Goal: Task Accomplishment & Management: Manage account settings

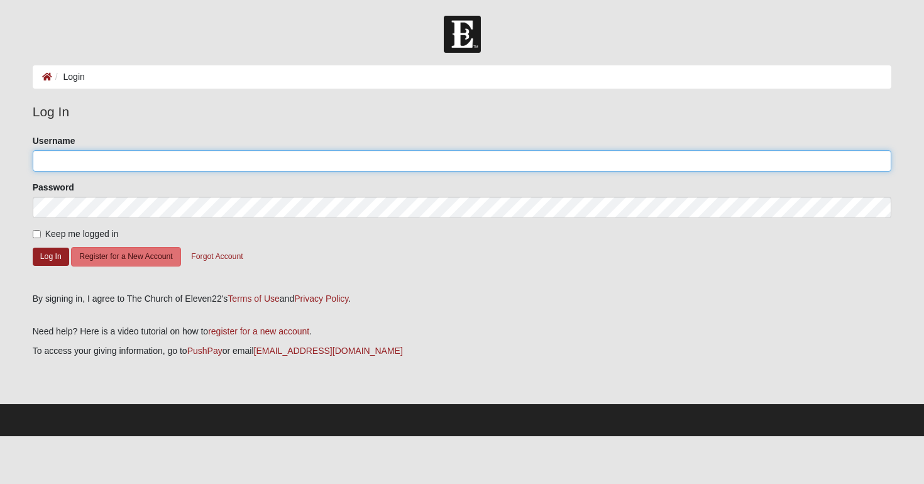
type input "[EMAIL_ADDRESS][DOMAIN_NAME]"
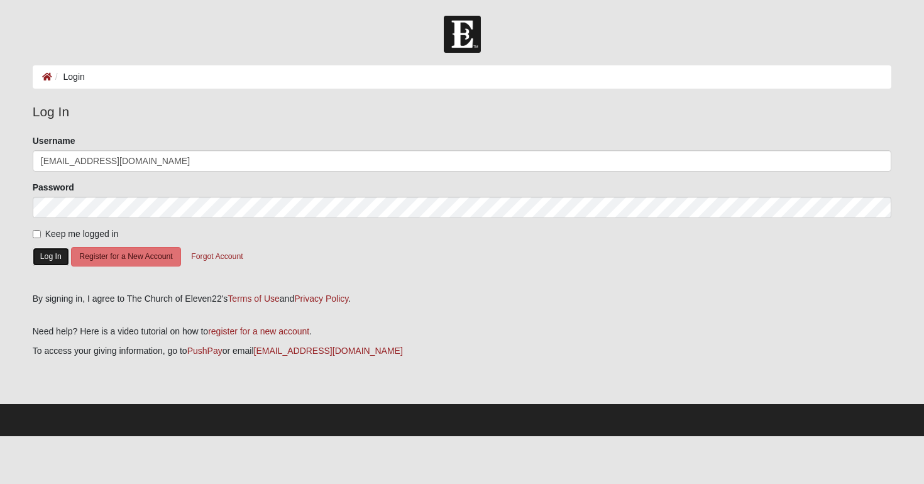
click at [42, 254] on button "Log In" at bounding box center [51, 257] width 36 height 18
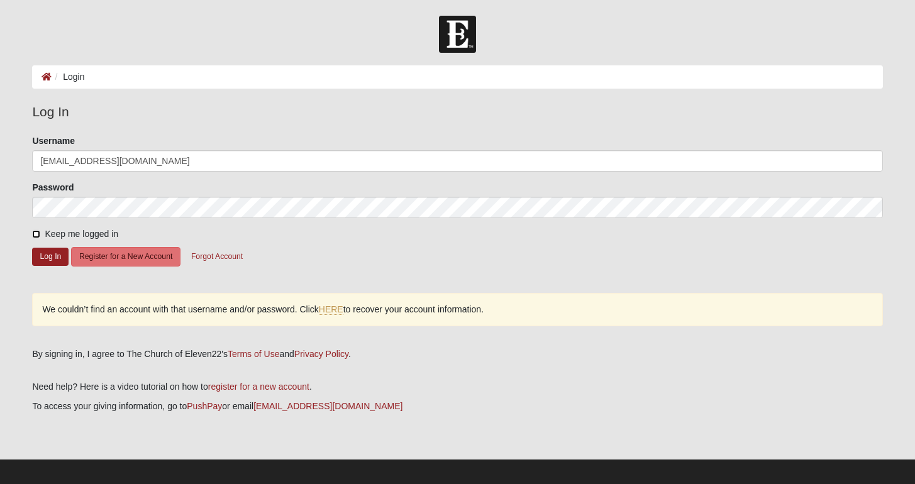
click at [36, 233] on input "Keep me logged in" at bounding box center [36, 234] width 8 height 8
checkbox input "true"
click at [55, 252] on button "Log In" at bounding box center [50, 257] width 36 height 18
click at [331, 312] on link "HERE" at bounding box center [331, 309] width 25 height 11
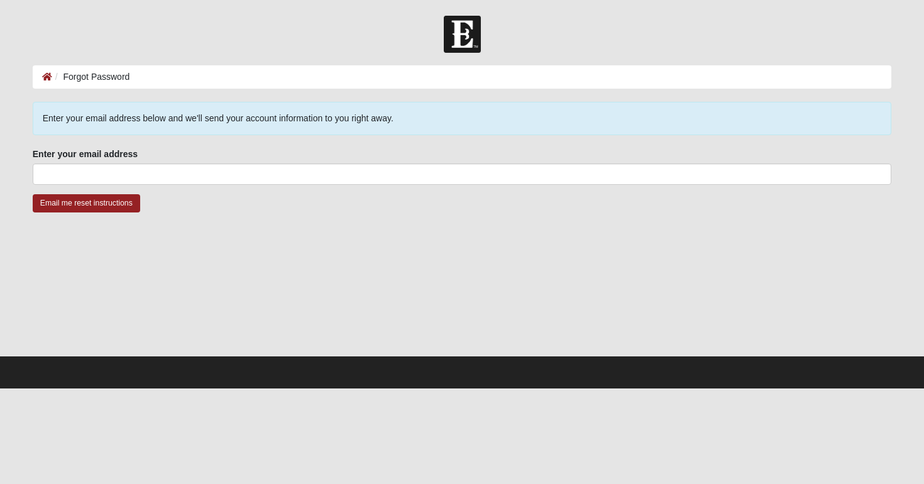
click at [195, 162] on div "Enter your email address Enter your email address is required." at bounding box center [462, 166] width 859 height 37
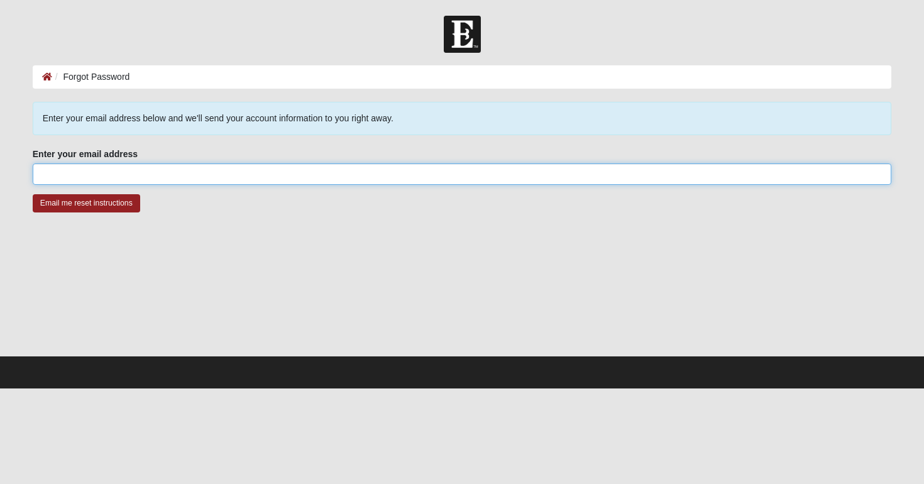
click at [186, 181] on input "Enter your email address" at bounding box center [462, 173] width 859 height 21
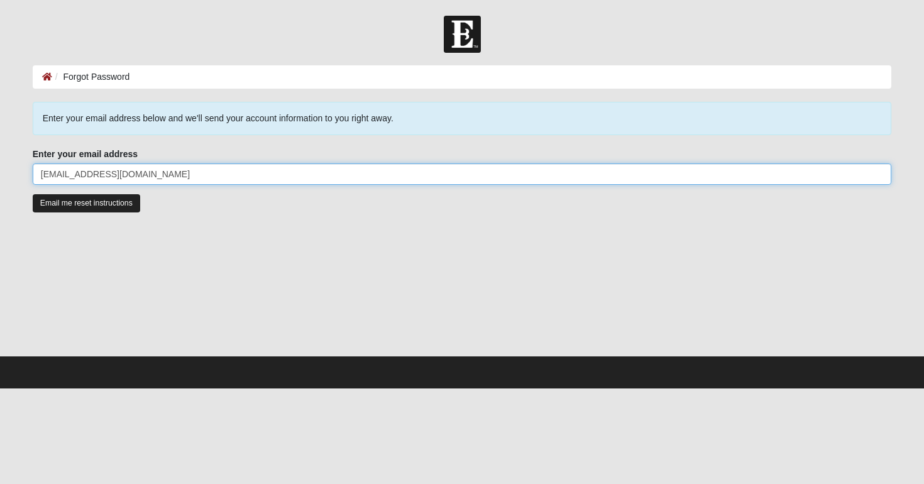
type input "[EMAIL_ADDRESS][DOMAIN_NAME]"
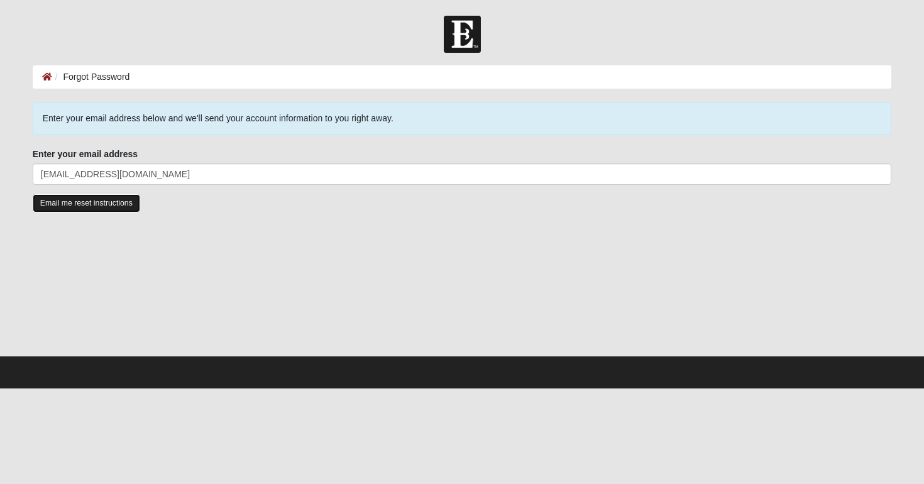
click at [84, 201] on input "Email me reset instructions" at bounding box center [86, 203] width 107 height 18
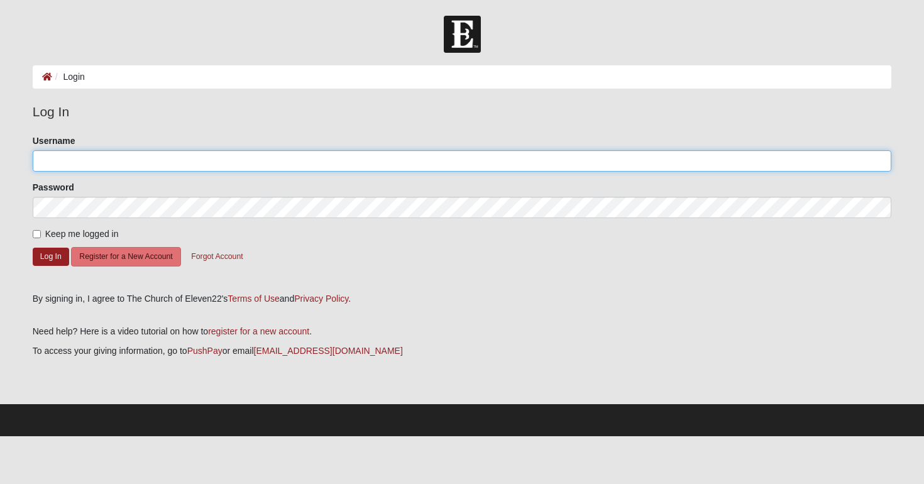
type input "[EMAIL_ADDRESS][DOMAIN_NAME]"
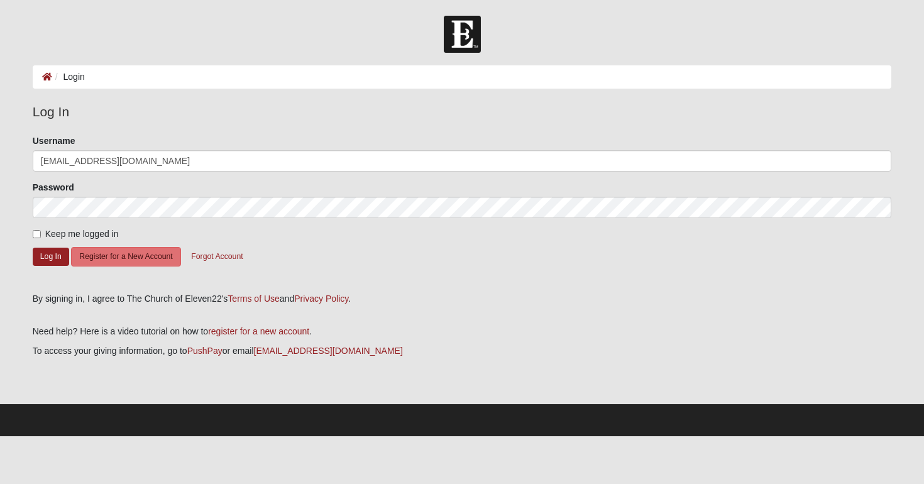
click at [311, 221] on form "Please correct the following: Username Flybarbieusa@gmail.com Password Keep me …" at bounding box center [462, 209] width 859 height 149
click at [47, 251] on button "Log In" at bounding box center [51, 257] width 36 height 18
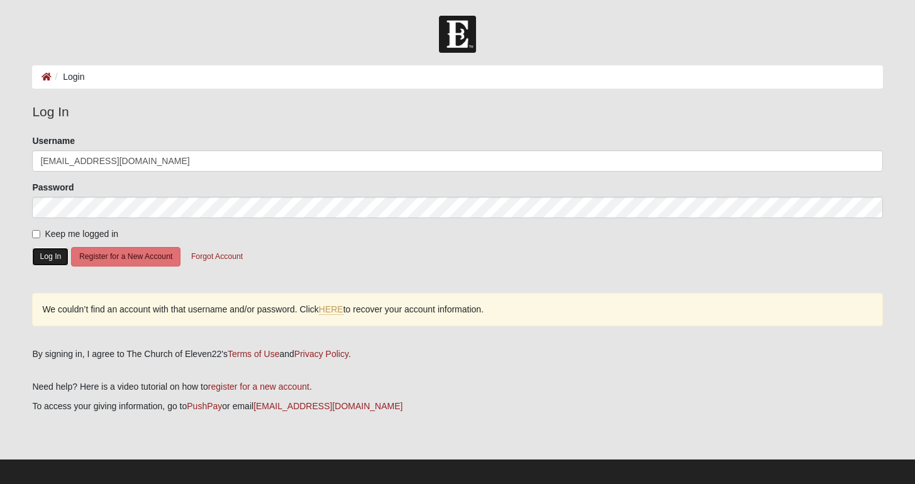
click at [42, 251] on button "Log In" at bounding box center [50, 257] width 36 height 18
